Goal: Communication & Community: Answer question/provide support

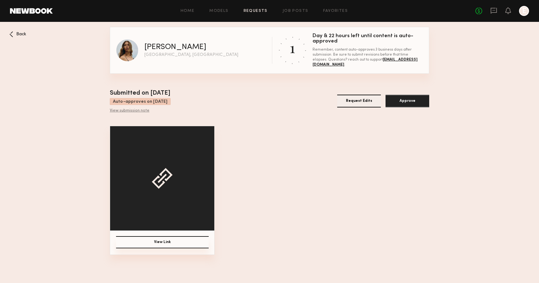
click at [496, 14] on link at bounding box center [493, 11] width 7 height 8
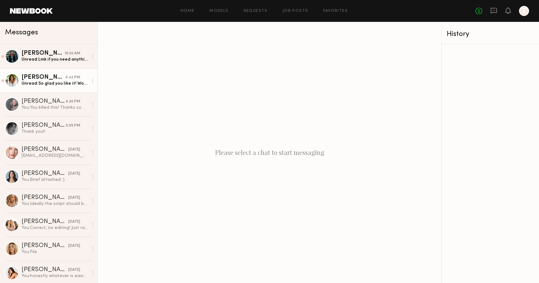
click at [60, 78] on div "AnnaNoel O." at bounding box center [44, 77] width 44 height 6
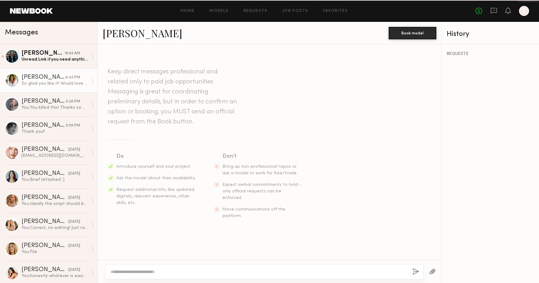
scroll to position [362, 0]
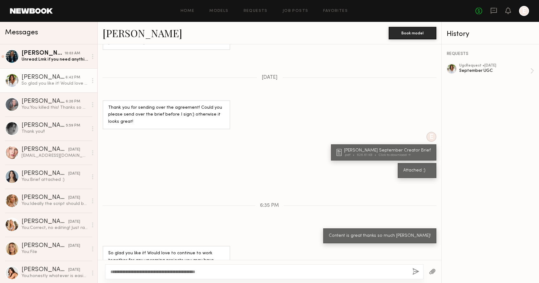
type textarea "**********"
click at [412, 271] on button "button" at bounding box center [415, 272] width 7 height 8
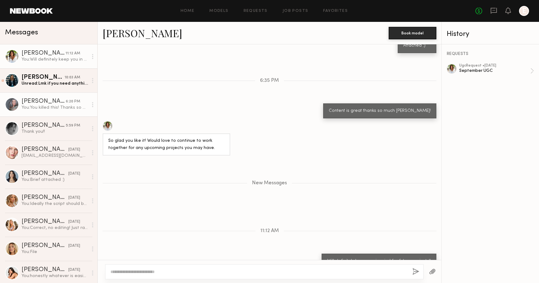
click at [49, 105] on div "You: You killed this! Thanks so much Kandeyce :)" at bounding box center [55, 108] width 66 height 6
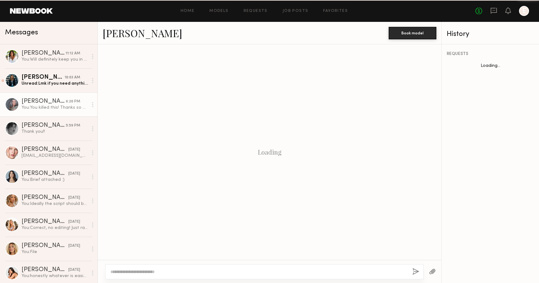
scroll to position [430, 0]
